Goal: Find specific fact: Find specific fact

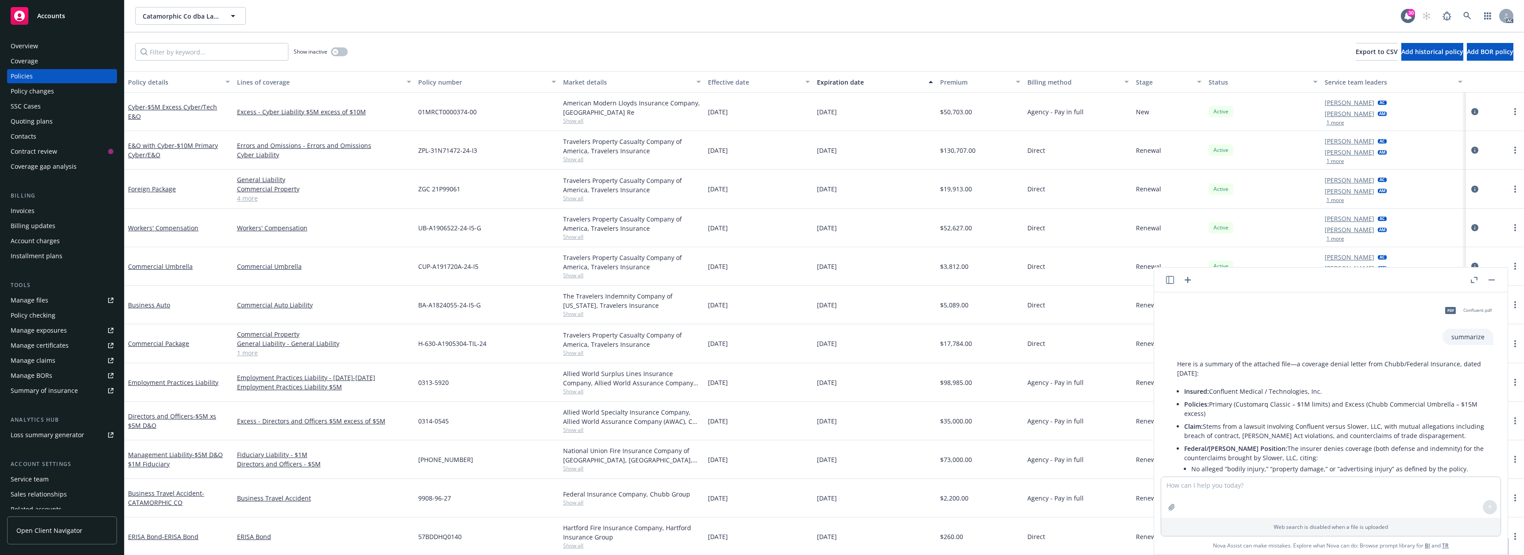
scroll to position [1793, 0]
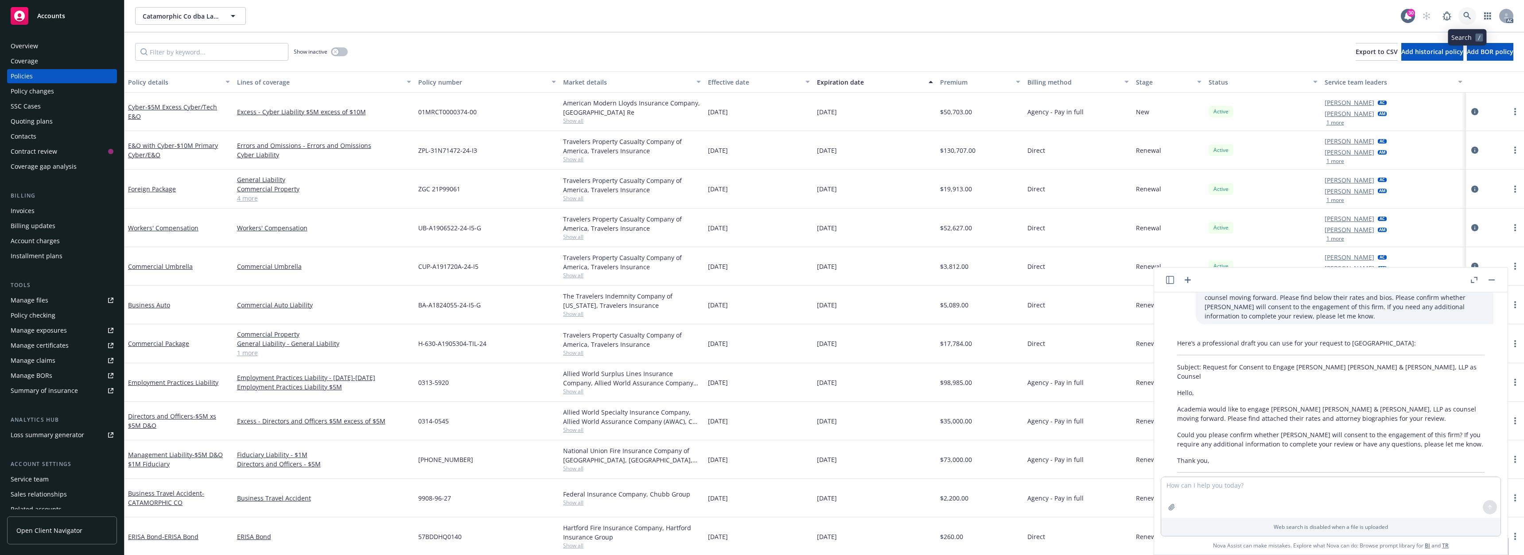
click at [1466, 15] on icon at bounding box center [1467, 16] width 8 height 8
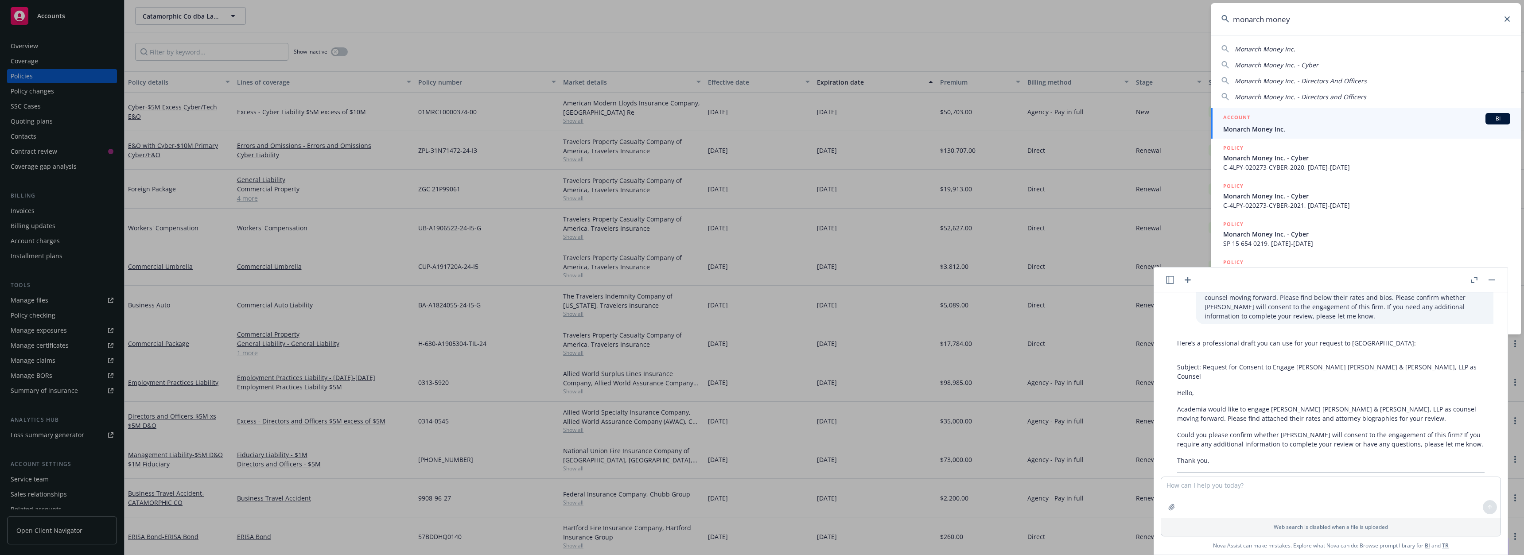
type input "monarch money"
click at [1237, 120] on h5 "ACCOUNT" at bounding box center [1236, 118] width 27 height 11
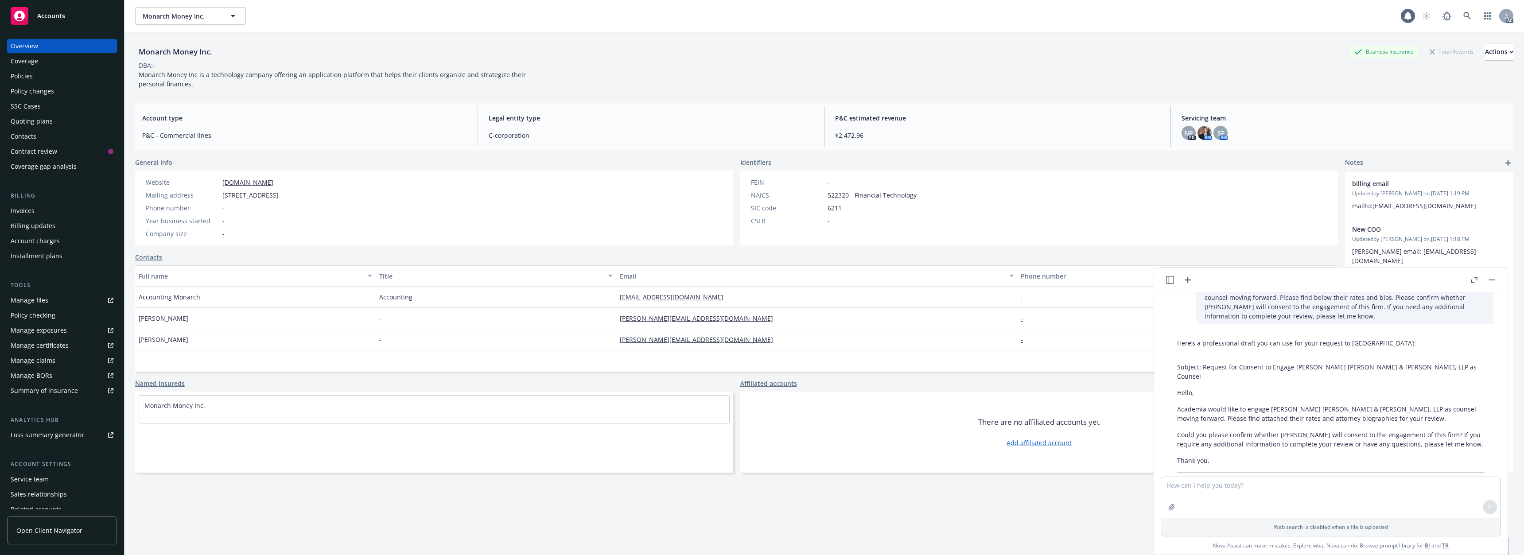
click at [62, 74] on div "Policies" at bounding box center [62, 76] width 103 height 14
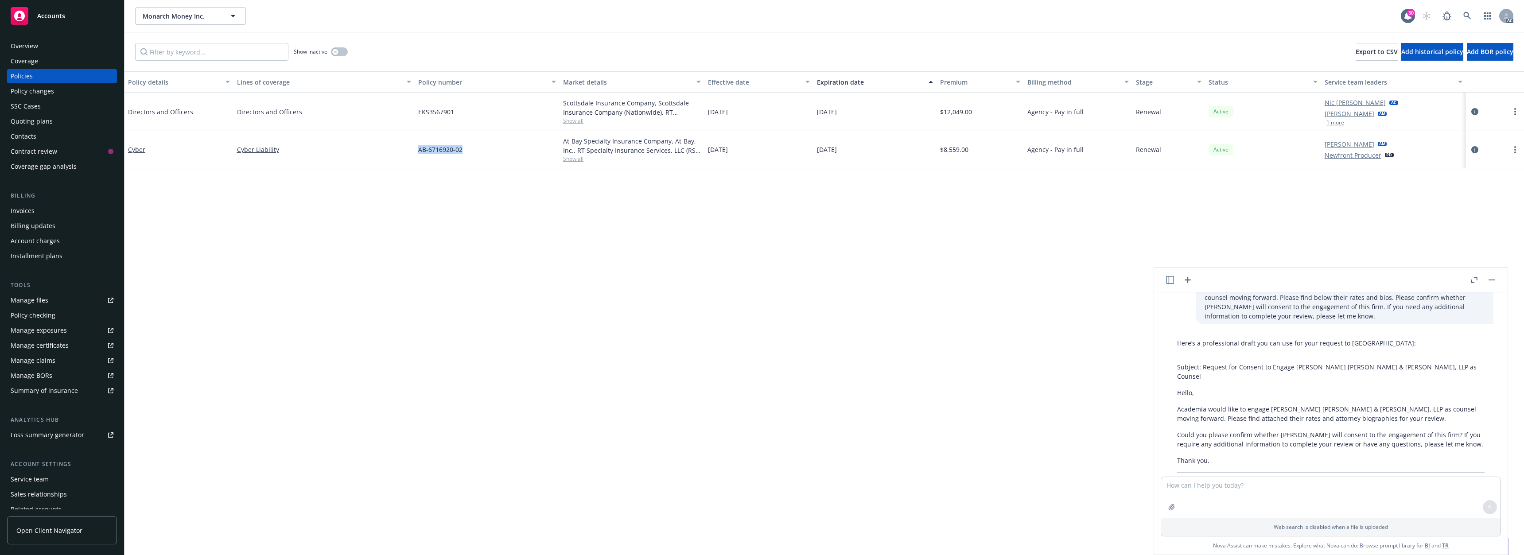
drag, startPoint x: 416, startPoint y: 149, endPoint x: 506, endPoint y: 154, distance: 90.1
click at [506, 154] on div "AB-6716920-02" at bounding box center [487, 149] width 145 height 37
copy span "AB-6716920-02"
